Goal: Task Accomplishment & Management: Use online tool/utility

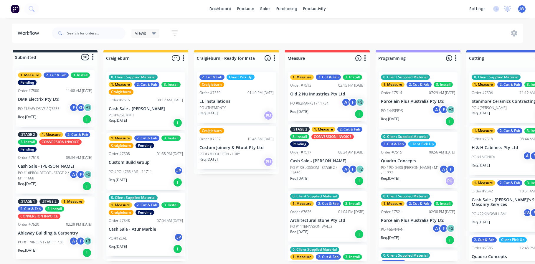
scroll to position [14, 0]
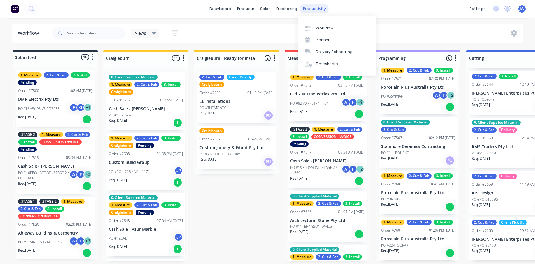
click at [303, 9] on div "productivity" at bounding box center [314, 8] width 29 height 9
click at [316, 30] on div "Workflow" at bounding box center [325, 28] width 18 height 5
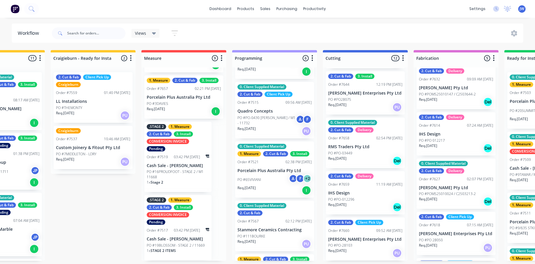
scroll to position [133, 0]
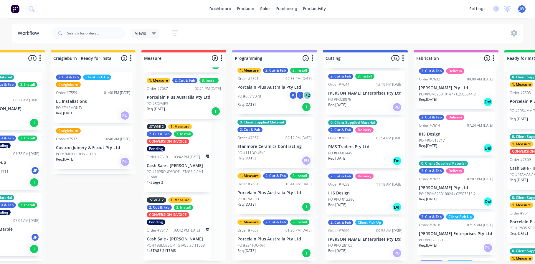
click at [272, 243] on div "PO #224TOORAK" at bounding box center [274, 245] width 74 height 5
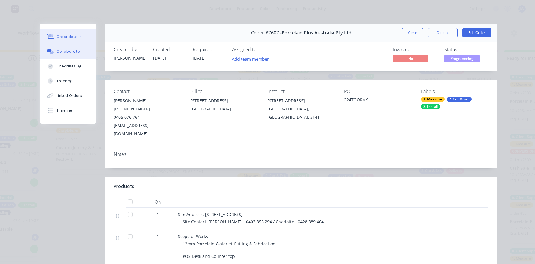
click at [78, 51] on button "Collaborate" at bounding box center [68, 51] width 56 height 15
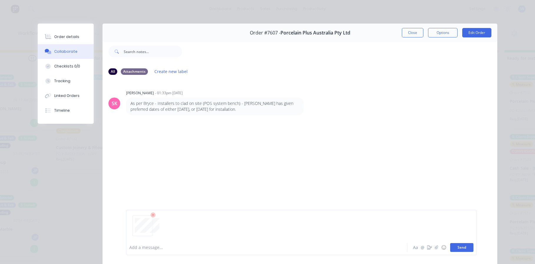
click at [463, 245] on button "Send" at bounding box center [461, 247] width 23 height 9
click at [316, 187] on div "SK [PERSON_NAME] - 01:33pm [DATE] As per Bryce - Installers to clad on site (PO…" at bounding box center [299, 159] width 395 height 159
click at [415, 34] on button "Close" at bounding box center [413, 32] width 22 height 9
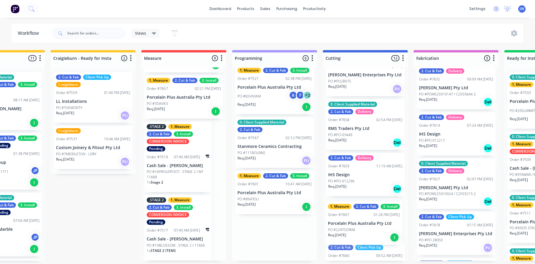
drag, startPoint x: 271, startPoint y: 245, endPoint x: 366, endPoint y: 231, distance: 95.9
click at [366, 231] on div "Submitted 16 Status colour #273444 hex #273444 Save Cancel Summaries Total orde…" at bounding box center [386, 155] width 1068 height 211
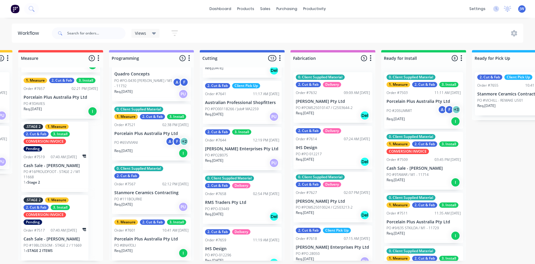
scroll to position [54, 0]
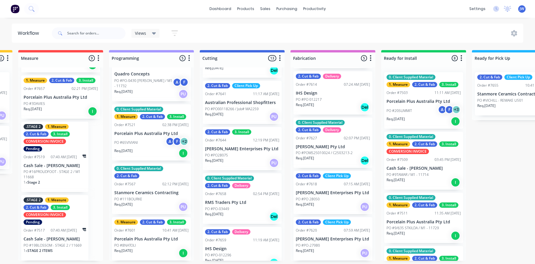
click at [330, 99] on div "PO #PO 012217" at bounding box center [333, 99] width 74 height 5
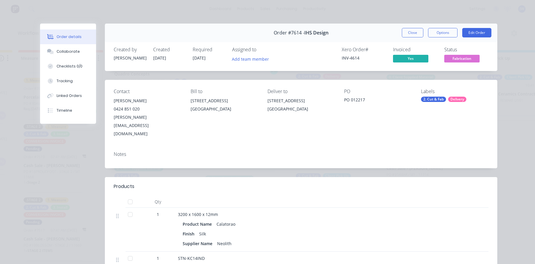
scroll to position [0, 267]
click at [410, 36] on button "Close" at bounding box center [413, 32] width 22 height 9
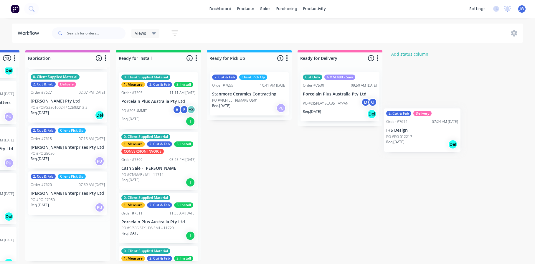
scroll to position [0, 532]
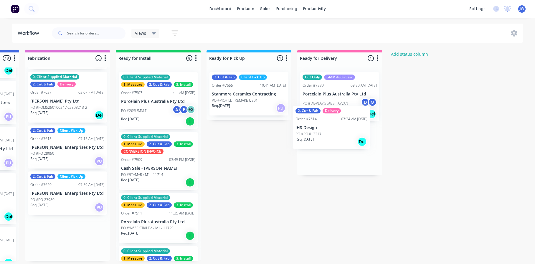
drag, startPoint x: 320, startPoint y: 100, endPoint x: 334, endPoint y: 140, distance: 41.9
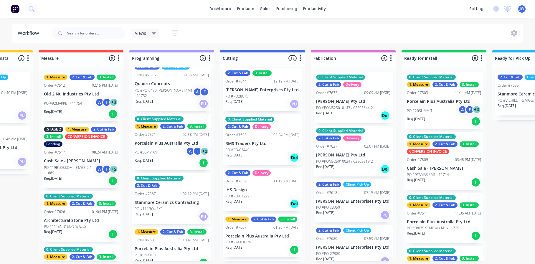
scroll to position [87, 0]
